Goal: Transaction & Acquisition: Purchase product/service

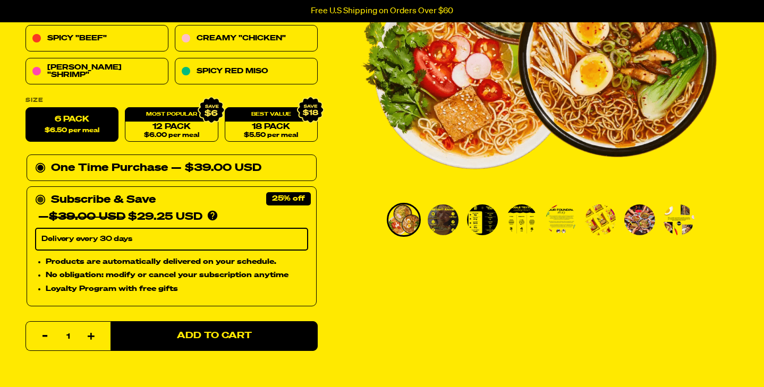
scroll to position [240, 0]
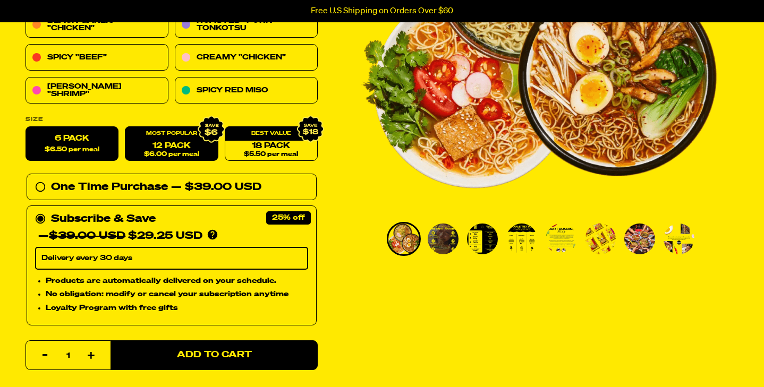
scroll to position [213, 0]
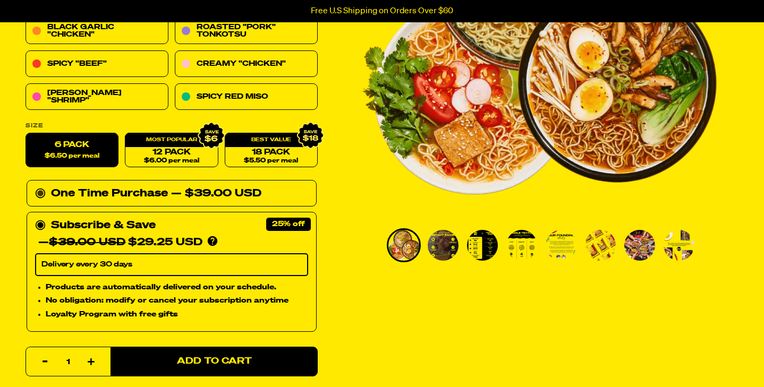
click at [41, 195] on circle at bounding box center [40, 194] width 6 height 6
click at [41, 186] on input "One Time Purchase — $39.00 USD" at bounding box center [38, 186] width 7 height 0
click at [179, 156] on link "12 Pack $6.00 per meal" at bounding box center [171, 150] width 93 height 35
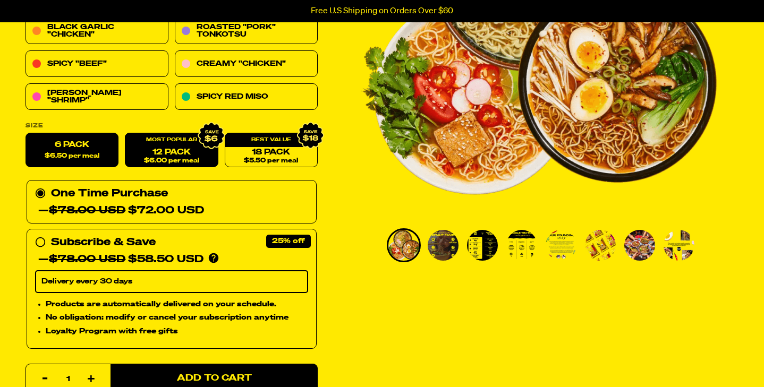
click at [70, 157] on span "$6.50 per meal" at bounding box center [72, 156] width 55 height 7
click at [26, 134] on input "6 Pack $6.50 per meal" at bounding box center [26, 133] width 1 height 1
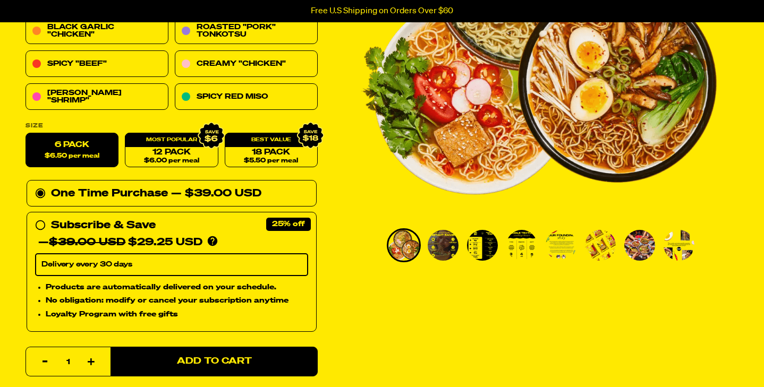
click at [478, 251] on img "Go to slide 3" at bounding box center [482, 245] width 31 height 31
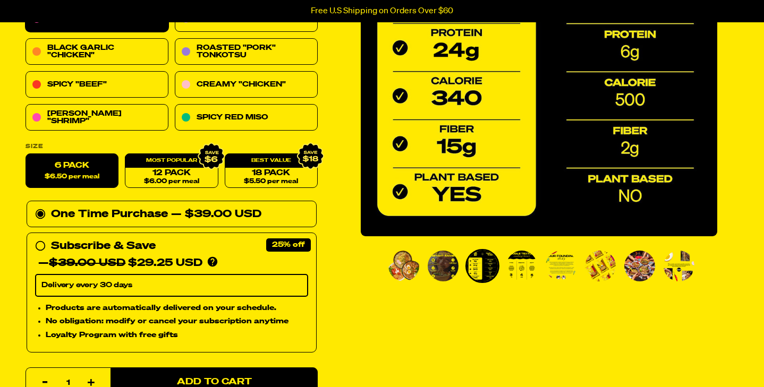
scroll to position [193, 0]
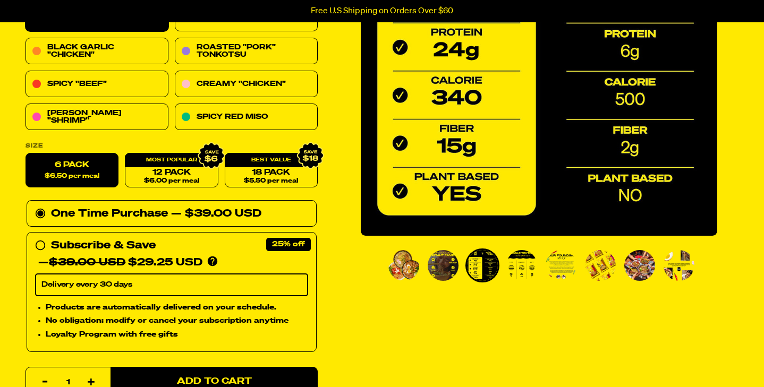
click at [527, 261] on img "Go to slide 4" at bounding box center [522, 265] width 31 height 31
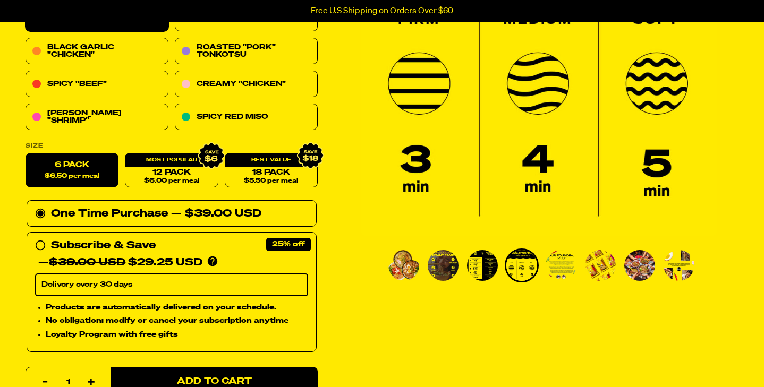
click at [569, 266] on img "Go to slide 5" at bounding box center [561, 265] width 31 height 31
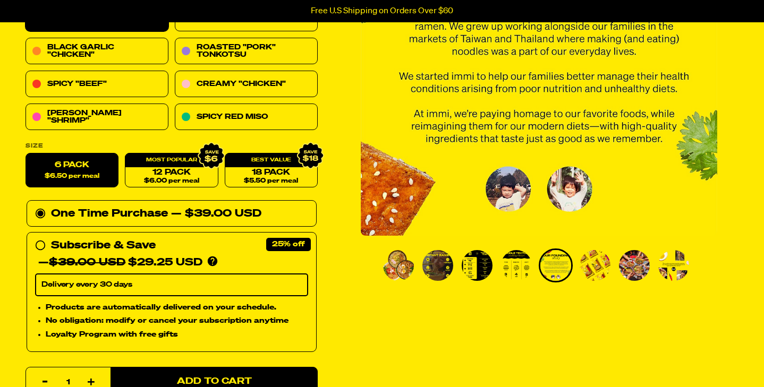
click at [595, 268] on img "Go to slide 6" at bounding box center [595, 265] width 31 height 31
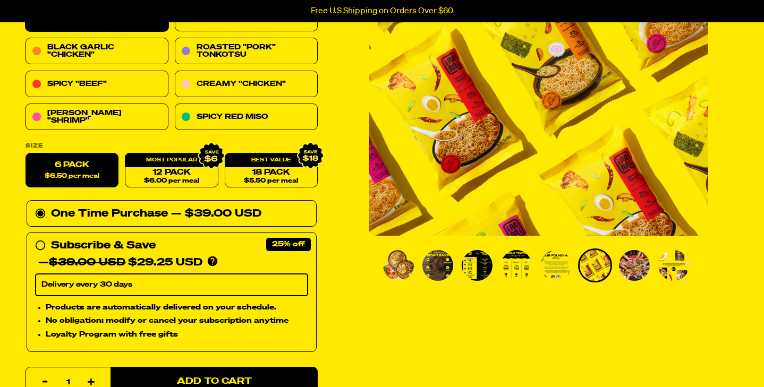
click at [638, 273] on img "Go to slide 7" at bounding box center [634, 265] width 31 height 31
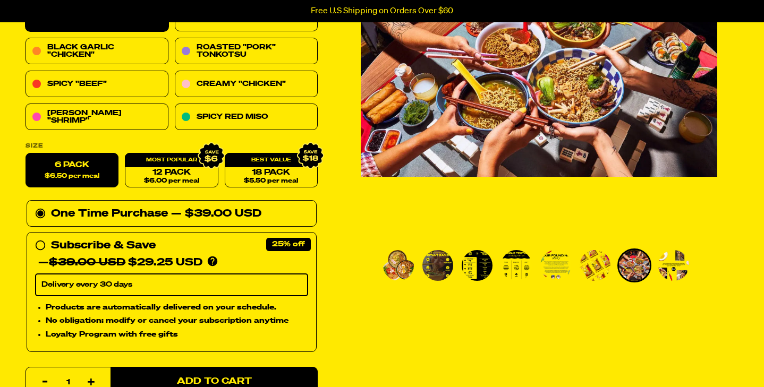
click at [677, 267] on img "Go to slide 8" at bounding box center [674, 265] width 31 height 31
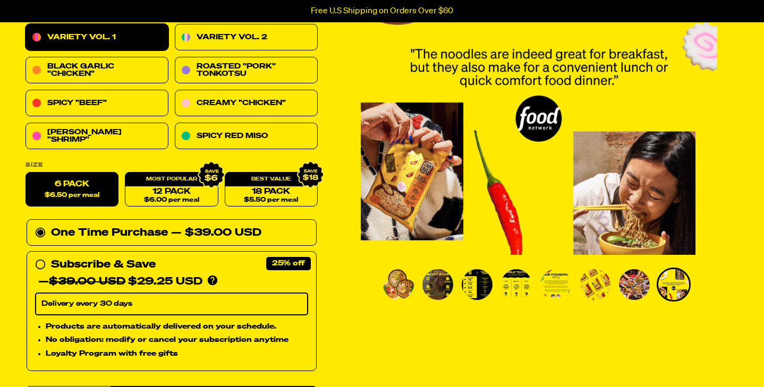
scroll to position [166, 0]
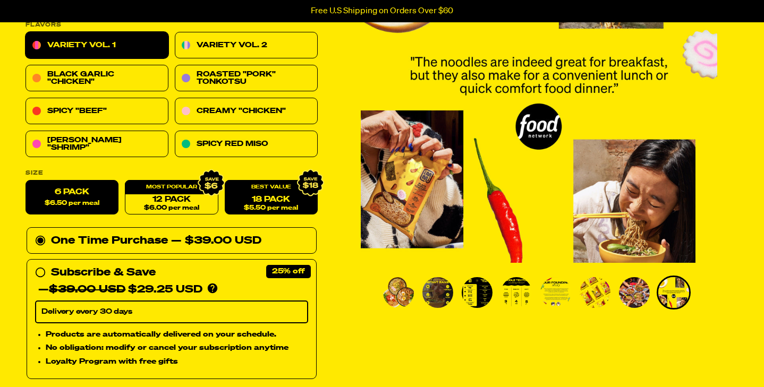
click at [278, 199] on link "18 Pack $5.50 per meal" at bounding box center [271, 198] width 93 height 35
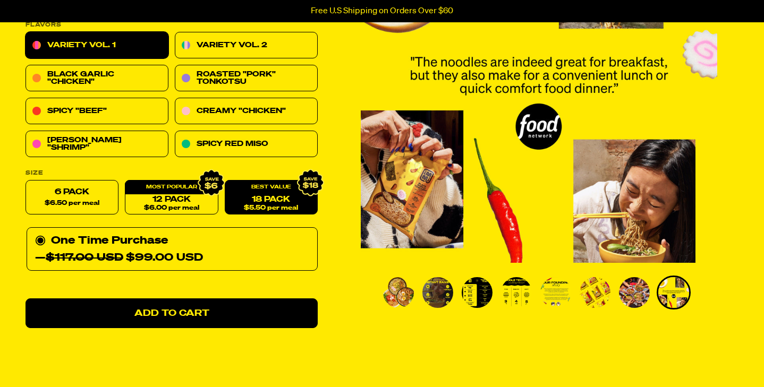
radio input "false"
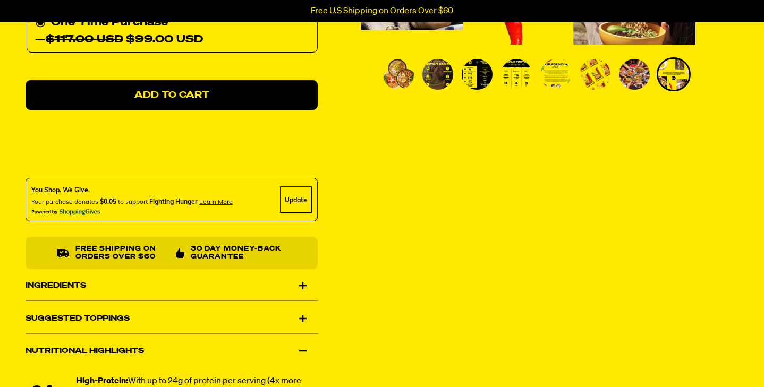
scroll to position [439, 0]
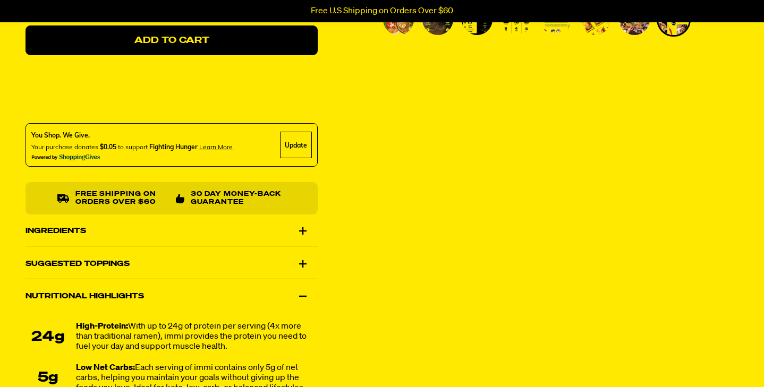
click at [302, 230] on div "Ingredients" at bounding box center [172, 231] width 292 height 30
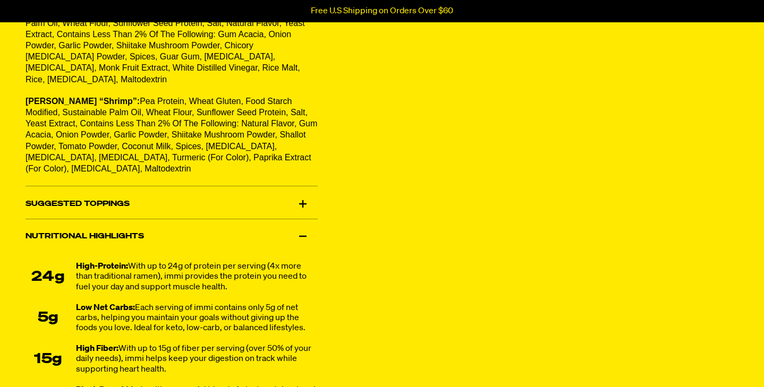
scroll to position [780, 0]
click at [299, 190] on div "Suggested Toppings" at bounding box center [172, 204] width 292 height 30
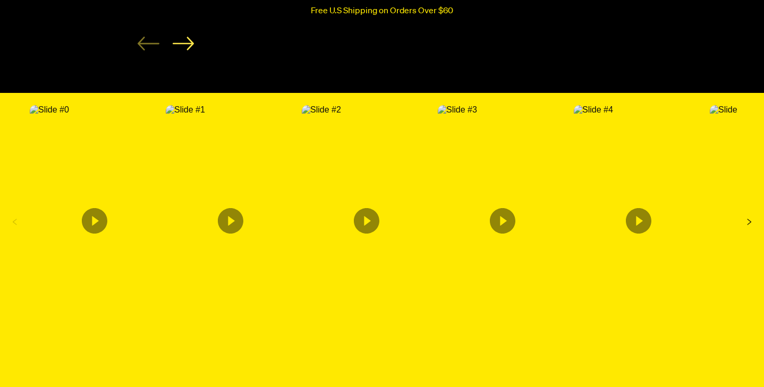
scroll to position [2128, 0]
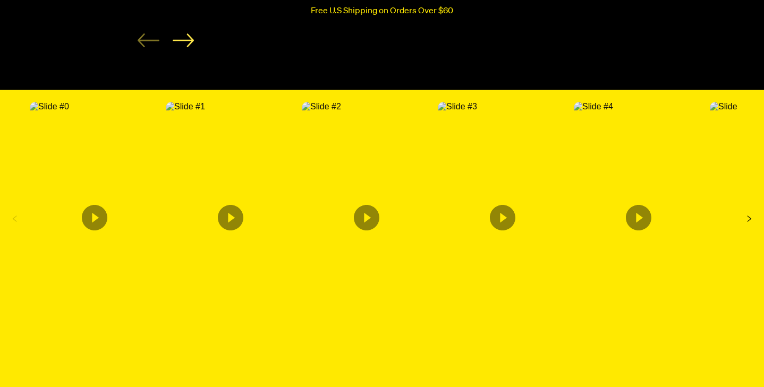
click at [372, 207] on icon "Content from Archive App" at bounding box center [367, 218] width 26 height 26
click at [501, 210] on icon "Content from Archive App" at bounding box center [503, 218] width 26 height 26
click at [227, 205] on icon "Content from Archive App" at bounding box center [231, 218] width 26 height 26
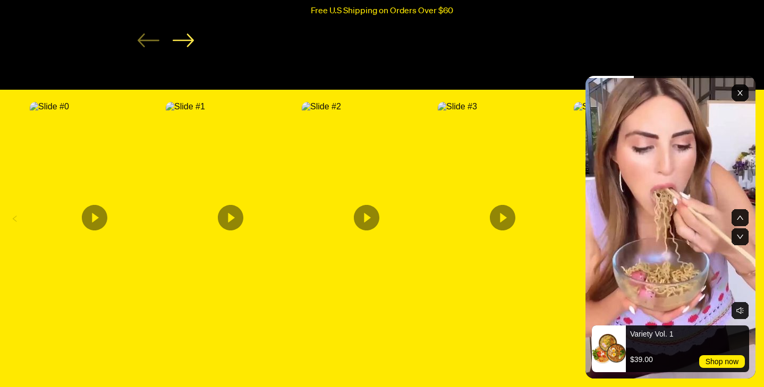
click at [94, 205] on icon "Content from Archive App" at bounding box center [95, 218] width 26 height 26
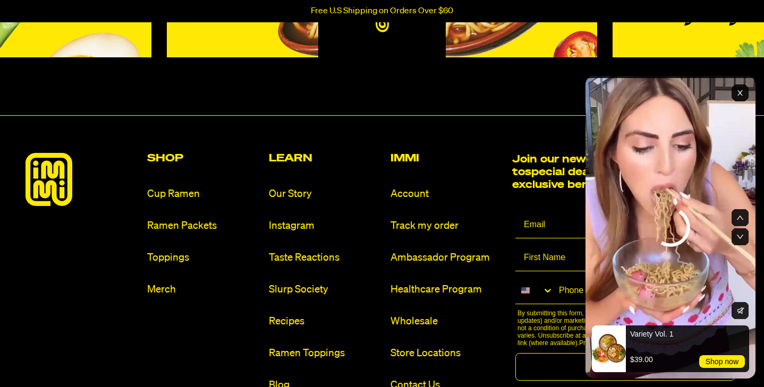
scroll to position [5687, 0]
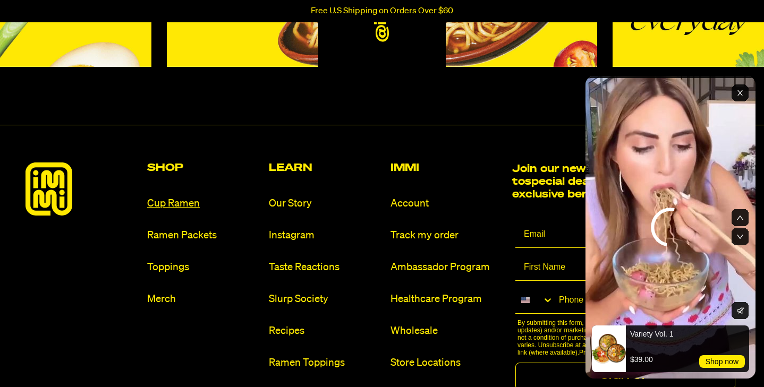
click at [183, 197] on link "Cup Ramen" at bounding box center [203, 204] width 113 height 14
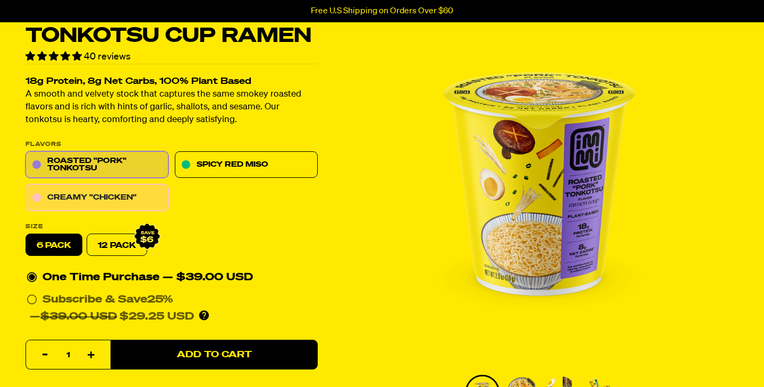
click at [68, 195] on link "Creamy "Chicken"" at bounding box center [97, 198] width 143 height 27
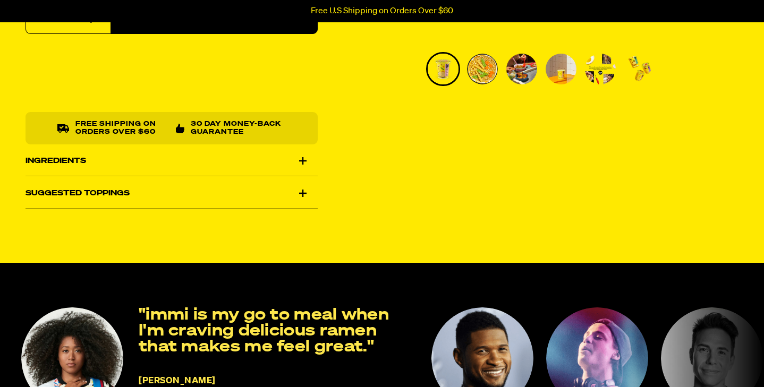
click at [255, 183] on div "Suggested Toppings" at bounding box center [172, 194] width 292 height 30
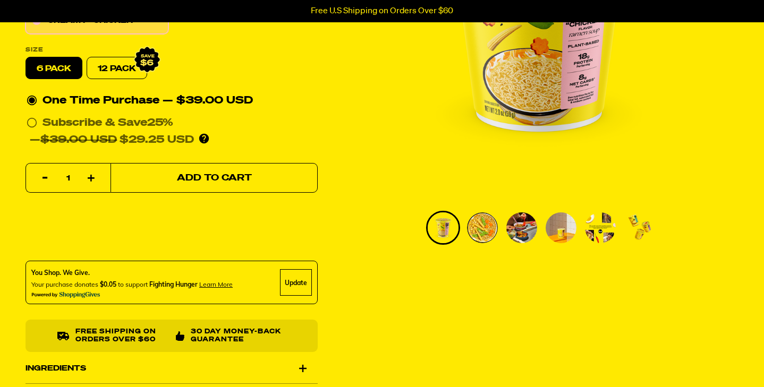
scroll to position [231, 0]
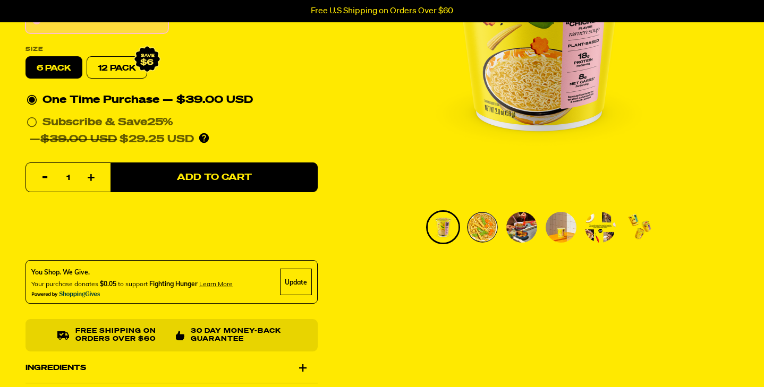
click at [488, 218] on img "Go to slide 2" at bounding box center [482, 227] width 31 height 31
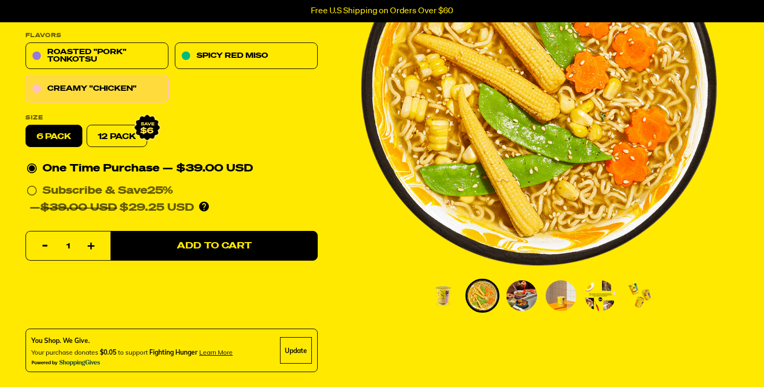
scroll to position [155, 0]
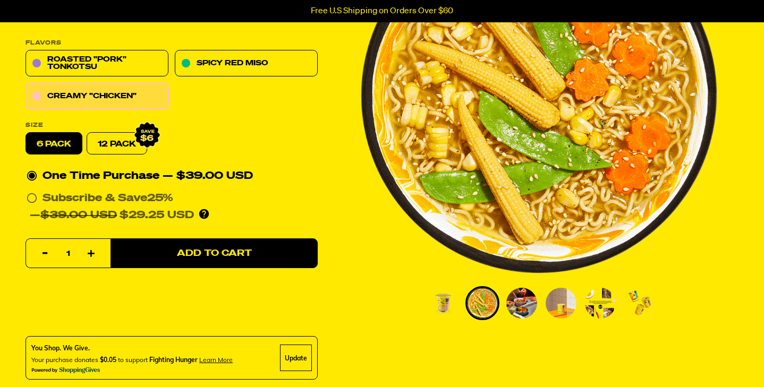
click at [534, 304] on img "Go to slide 3" at bounding box center [522, 303] width 31 height 31
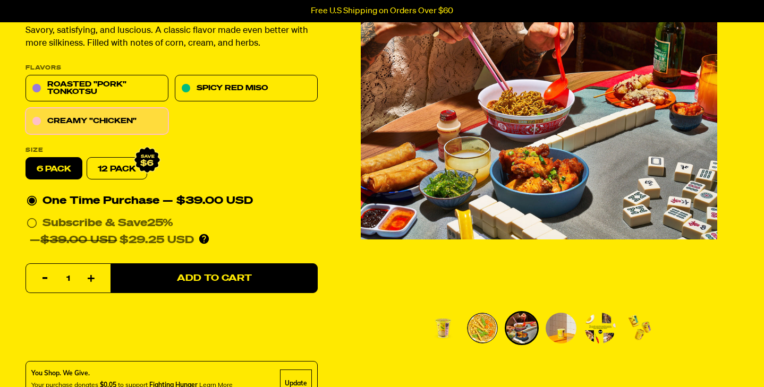
scroll to position [133, 0]
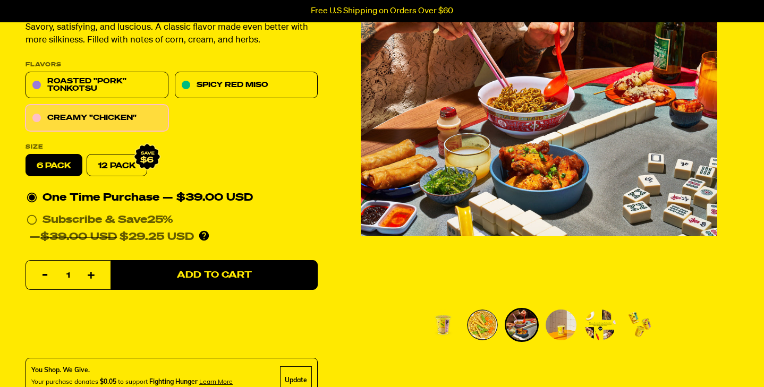
click at [556, 327] on img "Go to slide 4" at bounding box center [561, 325] width 31 height 31
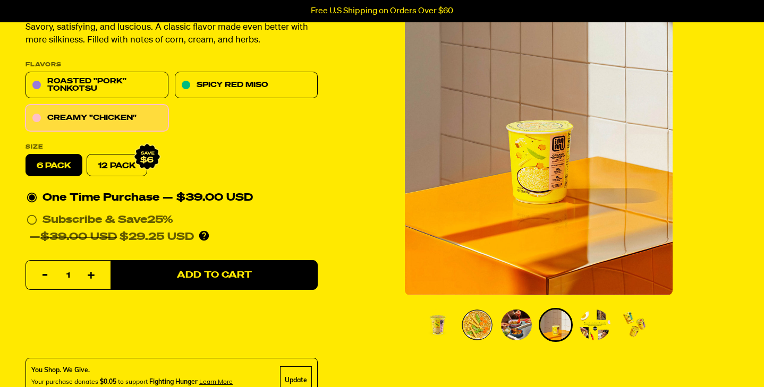
click at [604, 330] on img "Go to slide 5" at bounding box center [595, 325] width 31 height 31
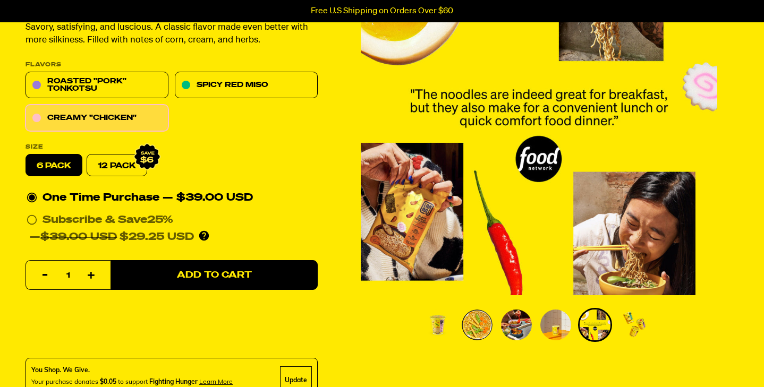
click at [638, 324] on img "Go to slide 6" at bounding box center [634, 325] width 31 height 31
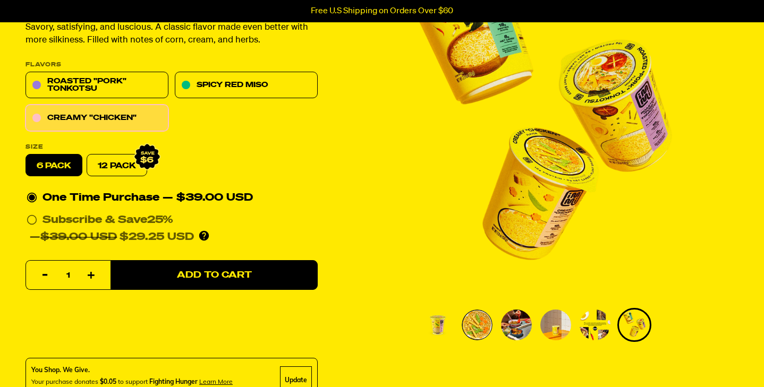
click at [597, 328] on img "Go to slide 5" at bounding box center [595, 325] width 31 height 31
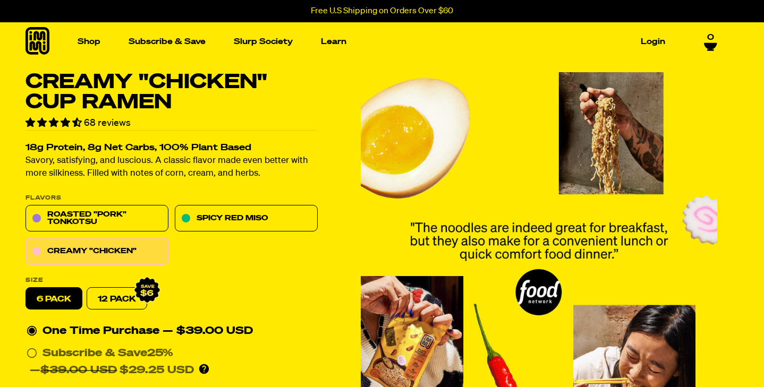
scroll to position [0, 0]
